Goal: Transaction & Acquisition: Purchase product/service

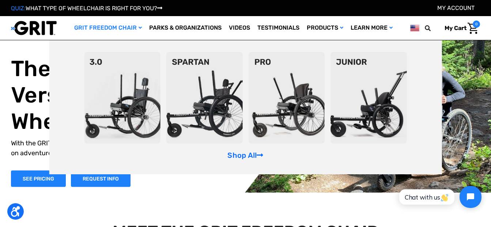
click at [307, 89] on img at bounding box center [286, 97] width 76 height 91
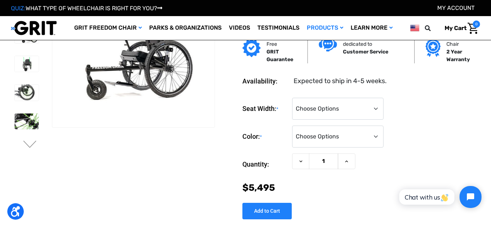
scroll to position [110, 0]
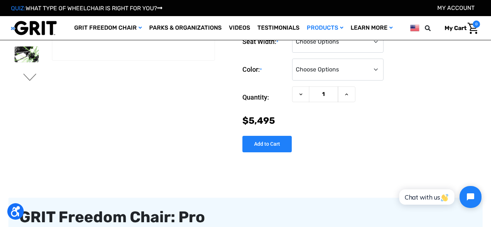
click at [30, 79] on button "Next" at bounding box center [29, 78] width 15 height 9
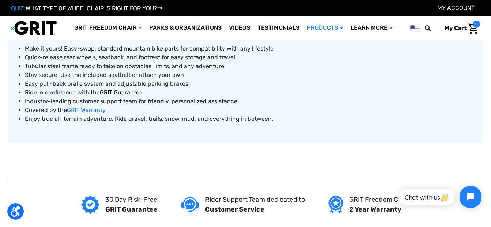
scroll to position [475, 0]
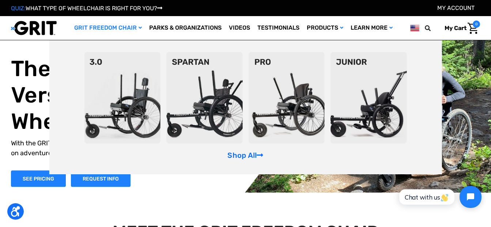
click at [276, 88] on img at bounding box center [286, 97] width 76 height 91
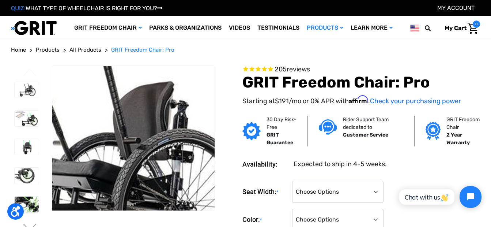
click at [161, 109] on img at bounding box center [79, 171] width 468 height 312
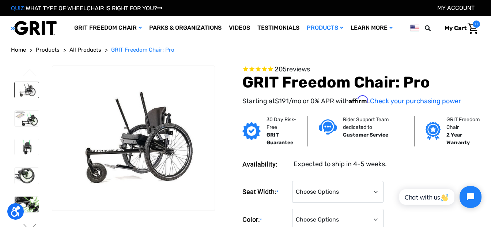
click at [24, 94] on img at bounding box center [27, 90] width 24 height 16
click at [28, 173] on img at bounding box center [27, 175] width 24 height 16
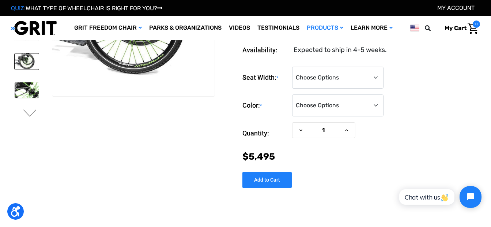
scroll to position [73, 0]
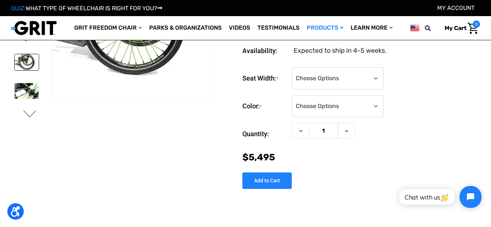
click at [31, 114] on button "Next" at bounding box center [29, 114] width 15 height 9
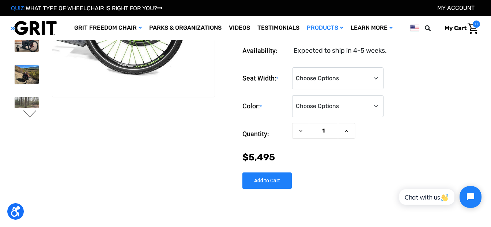
scroll to position [0, 0]
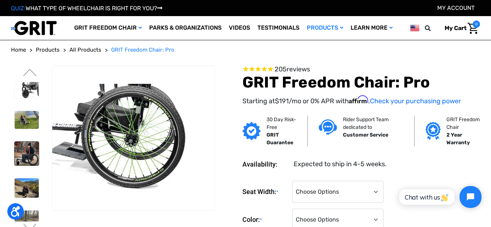
click at [26, 151] on img at bounding box center [27, 154] width 24 height 24
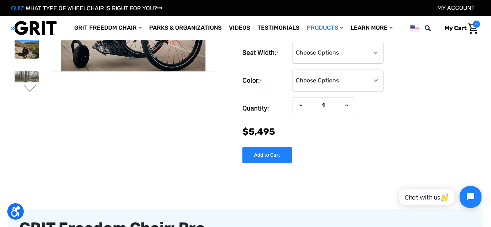
scroll to position [110, 0]
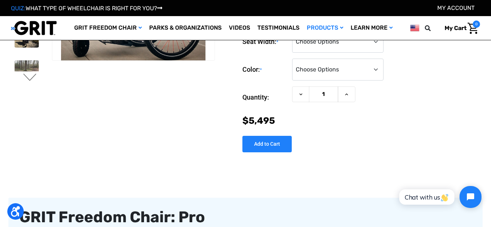
click at [24, 78] on button "Next" at bounding box center [29, 78] width 15 height 9
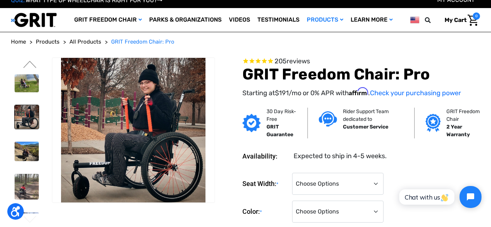
scroll to position [0, 0]
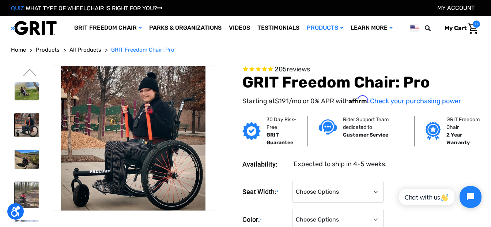
click at [21, 189] on img at bounding box center [27, 195] width 24 height 26
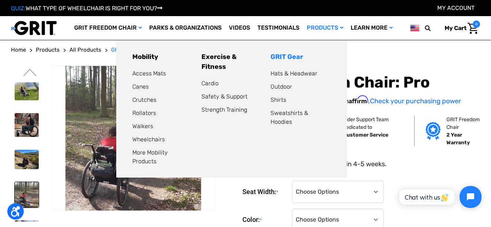
click at [287, 55] on link "GRIT Gear" at bounding box center [287, 57] width 33 height 8
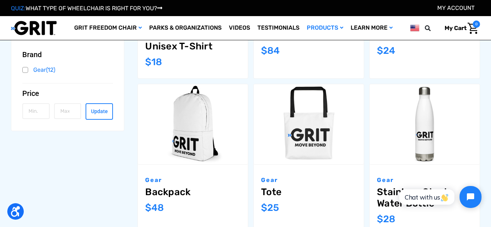
scroll to position [219, 0]
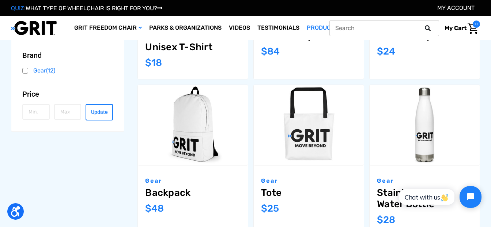
click at [376, 27] on input "text" at bounding box center [384, 28] width 110 height 16
type input "replacement parts"
click at [427, 29] on icon at bounding box center [428, 28] width 6 height 6
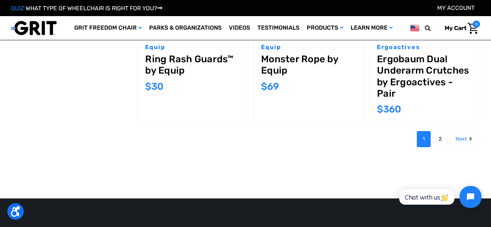
scroll to position [768, 0]
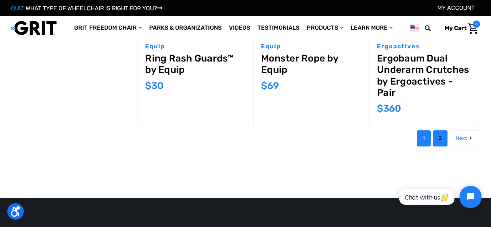
click at [440, 138] on link "2" at bounding box center [440, 138] width 15 height 16
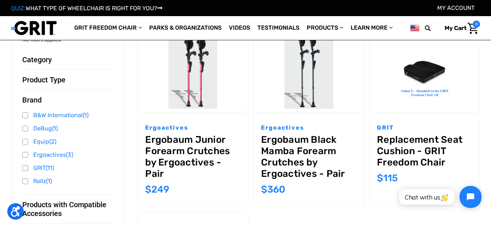
scroll to position [37, 0]
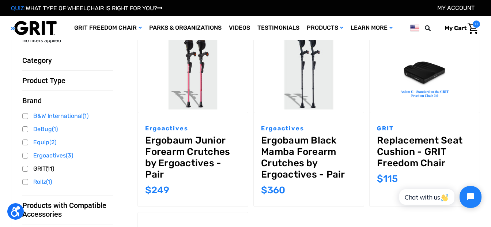
click at [26, 168] on link "GRIT (11)" at bounding box center [67, 168] width 91 height 11
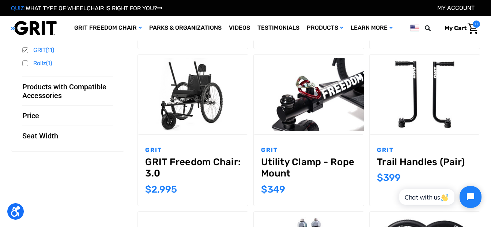
scroll to position [183, 0]
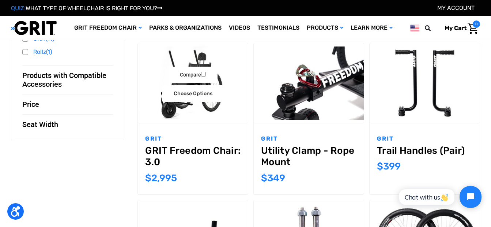
click at [194, 150] on link "GRIT Freedom Chair: 3.0" at bounding box center [192, 156] width 95 height 23
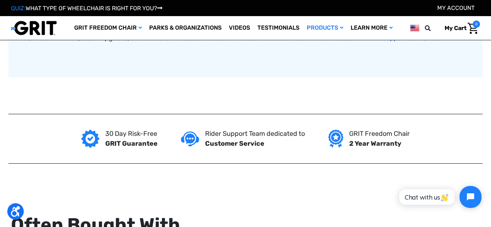
scroll to position [475, 0]
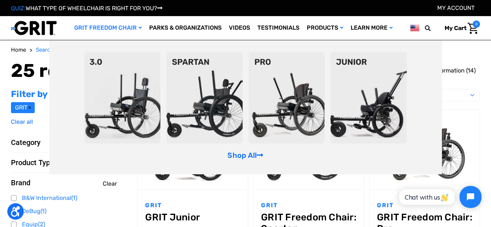
click at [224, 98] on img at bounding box center [204, 97] width 76 height 91
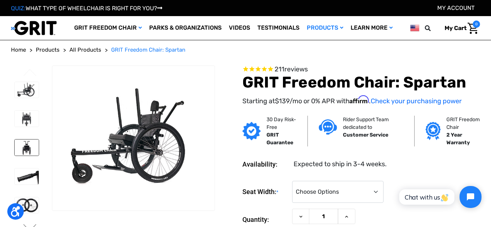
click at [24, 144] on img at bounding box center [27, 147] width 24 height 16
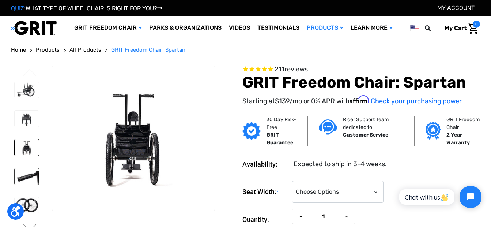
click at [30, 169] on img at bounding box center [27, 176] width 24 height 16
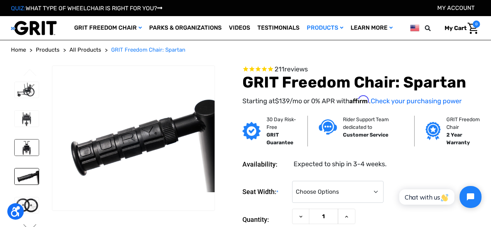
click at [19, 146] on img at bounding box center [27, 147] width 24 height 16
